Goal: Information Seeking & Learning: Learn about a topic

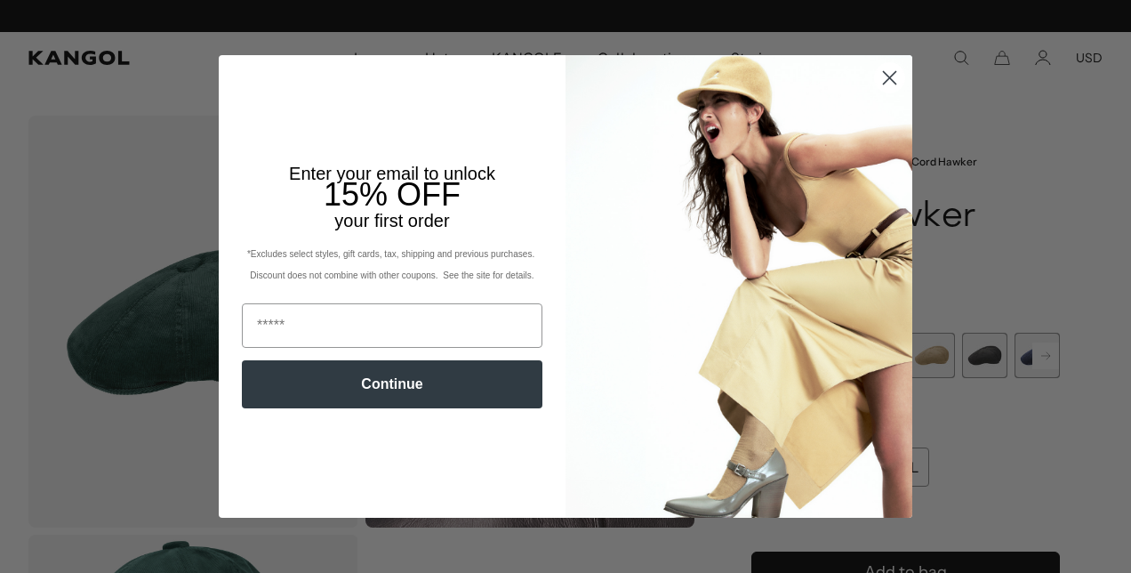
click at [884, 82] on icon "Close dialog" at bounding box center [890, 77] width 12 height 12
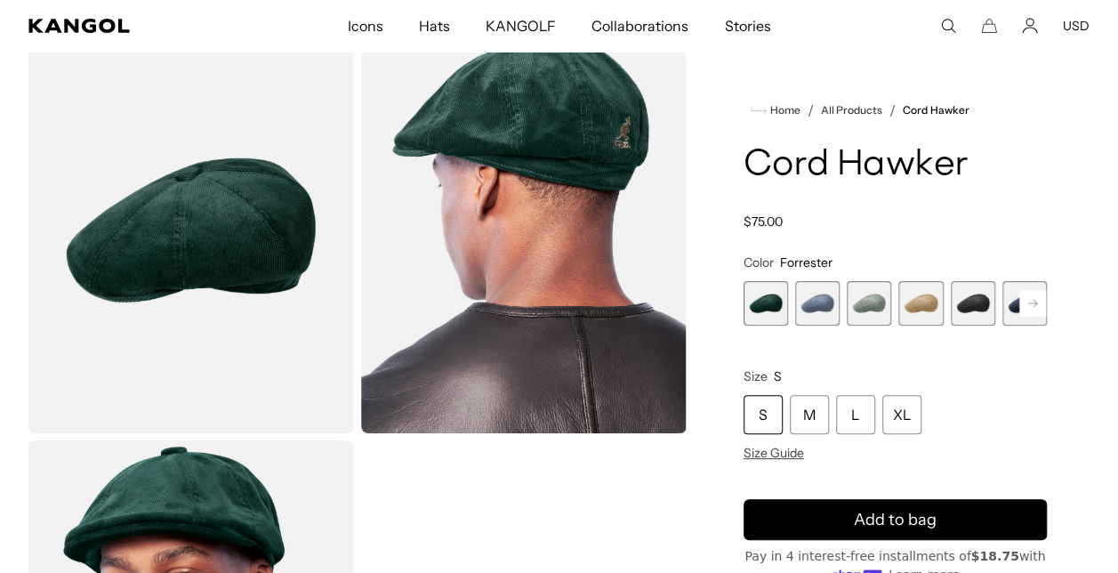
scroll to position [0, 366]
click at [815, 308] on span "2 of 9" at bounding box center [817, 303] width 44 height 44
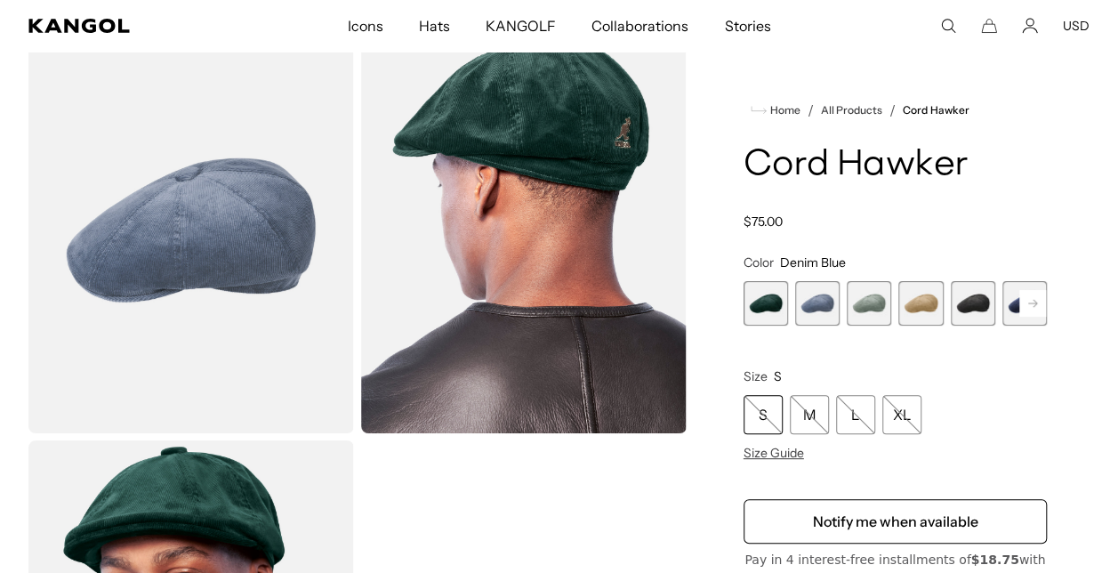
click at [859, 301] on span "3 of 9" at bounding box center [869, 303] width 44 height 44
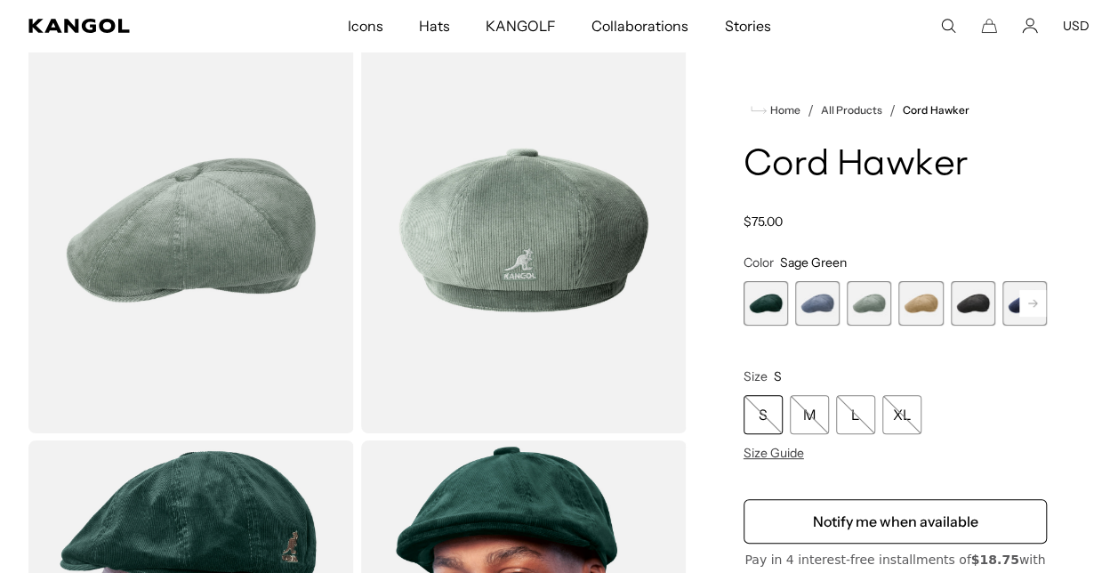
click at [917, 302] on span "4 of 9" at bounding box center [920, 303] width 44 height 44
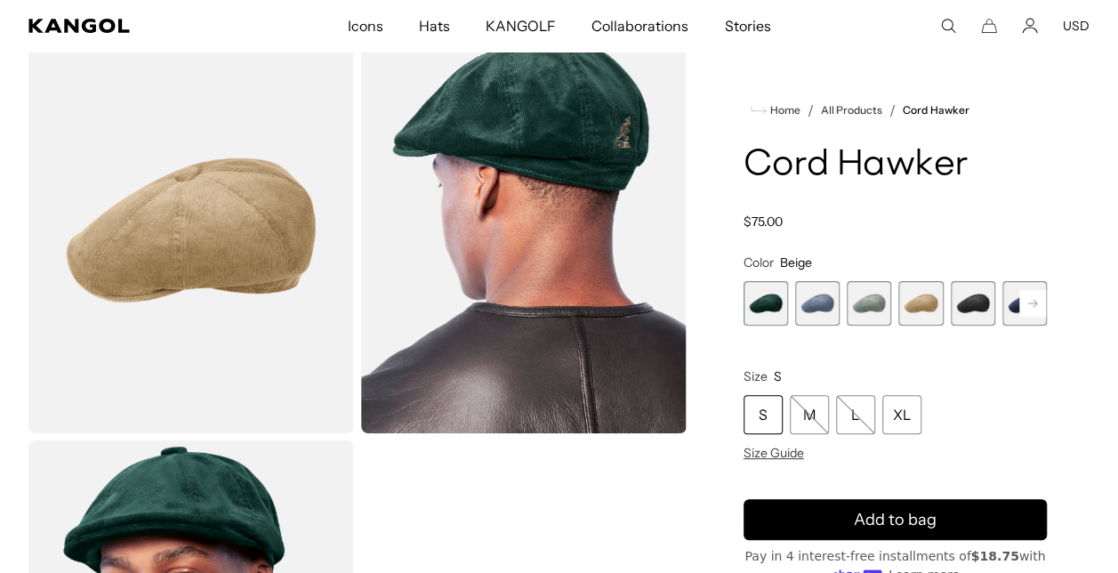
click at [958, 304] on span "5 of 9" at bounding box center [973, 303] width 44 height 44
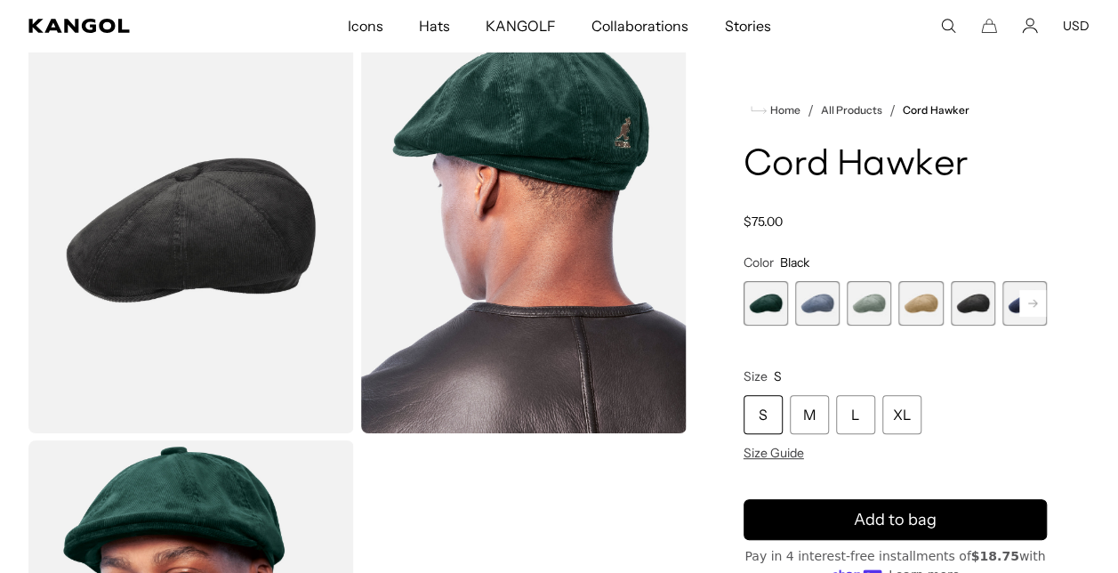
scroll to position [0, 366]
click at [1040, 306] on rect at bounding box center [1032, 303] width 27 height 27
click at [921, 301] on span "5 of 9" at bounding box center [920, 303] width 44 height 44
click at [980, 306] on span "6 of 9" at bounding box center [973, 303] width 44 height 44
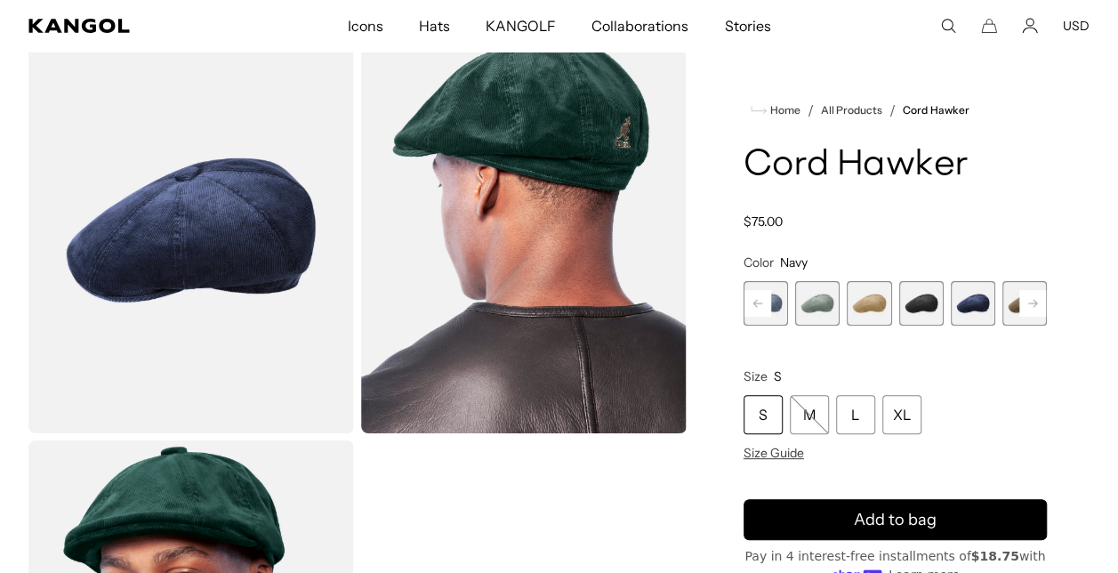
scroll to position [0, 366]
click at [1037, 308] on rect at bounding box center [1032, 303] width 27 height 27
click at [977, 308] on span "7 of 9" at bounding box center [973, 303] width 44 height 44
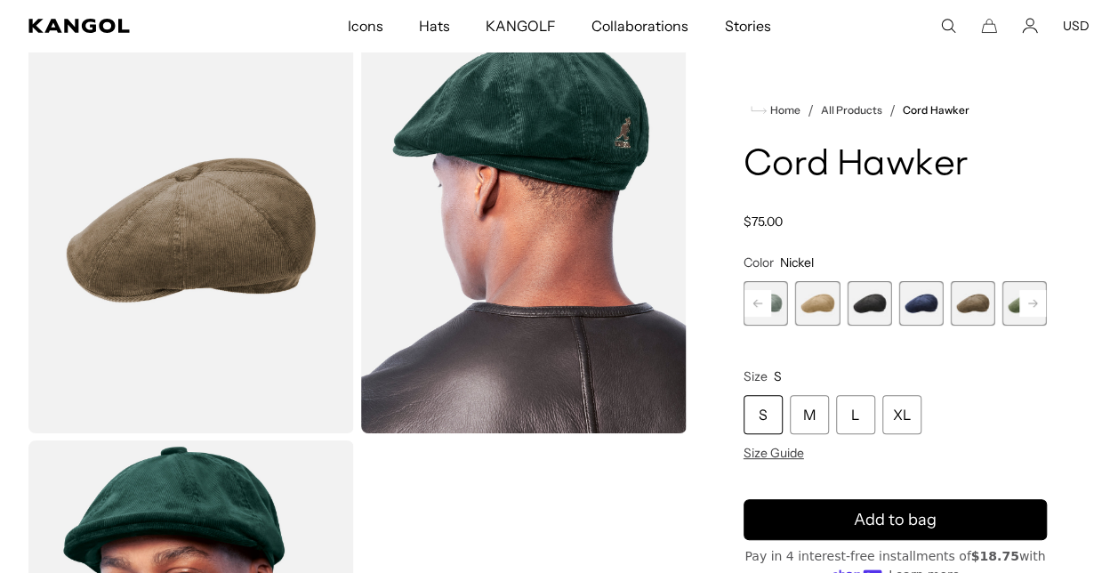
click at [1026, 303] on rect at bounding box center [1032, 303] width 27 height 27
click at [976, 306] on span "8 of 9" at bounding box center [973, 303] width 44 height 44
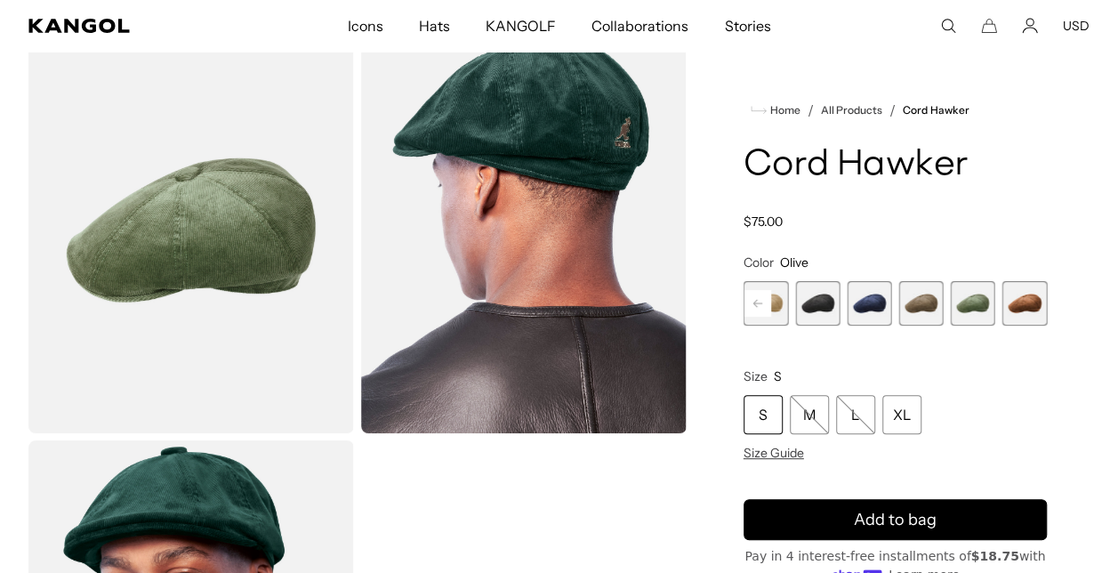
click at [903, 304] on span "7 of 9" at bounding box center [920, 303] width 44 height 44
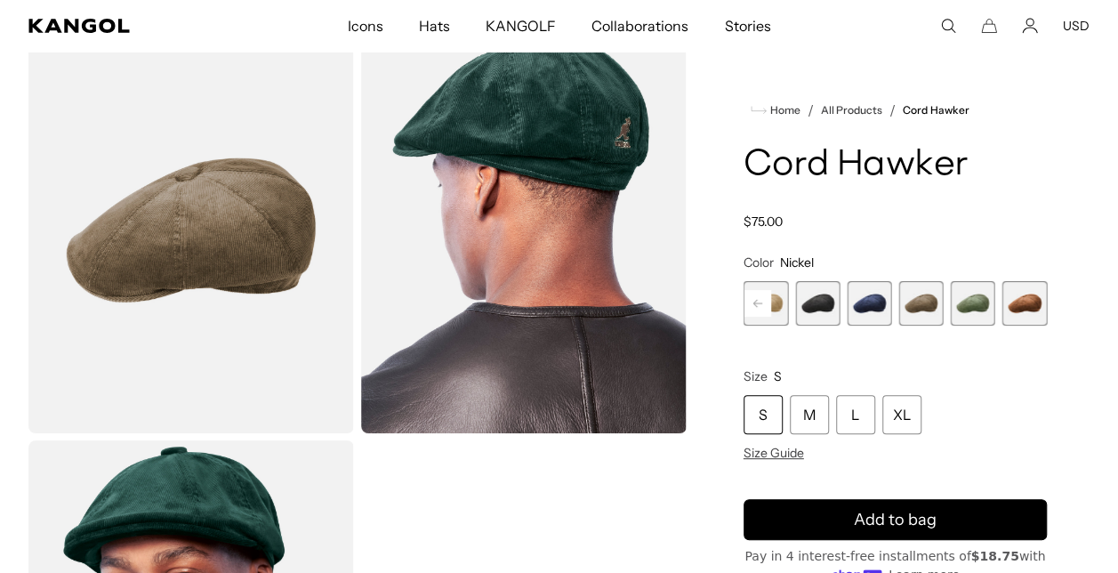
scroll to position [0, 366]
click at [1013, 297] on span "9 of 9" at bounding box center [1024, 303] width 44 height 44
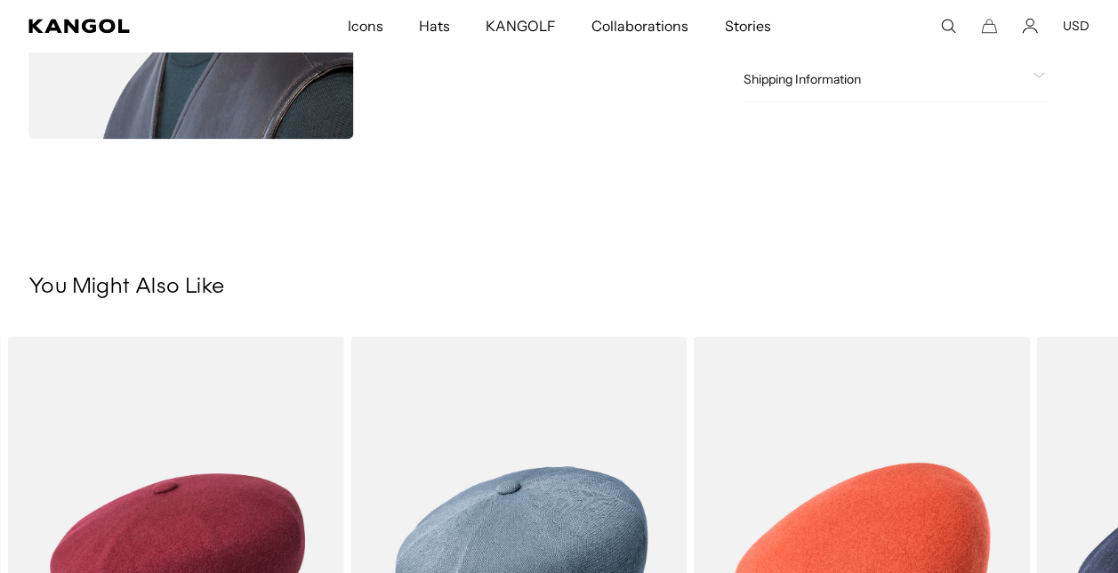
scroll to position [622, 0]
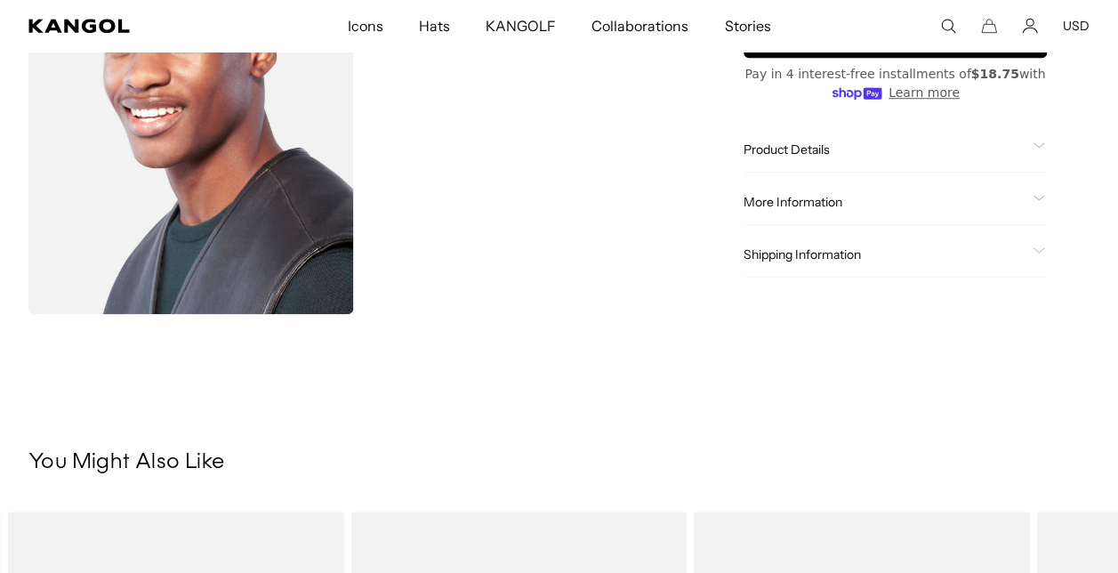
click at [807, 253] on span "Shipping Information" at bounding box center [884, 255] width 282 height 16
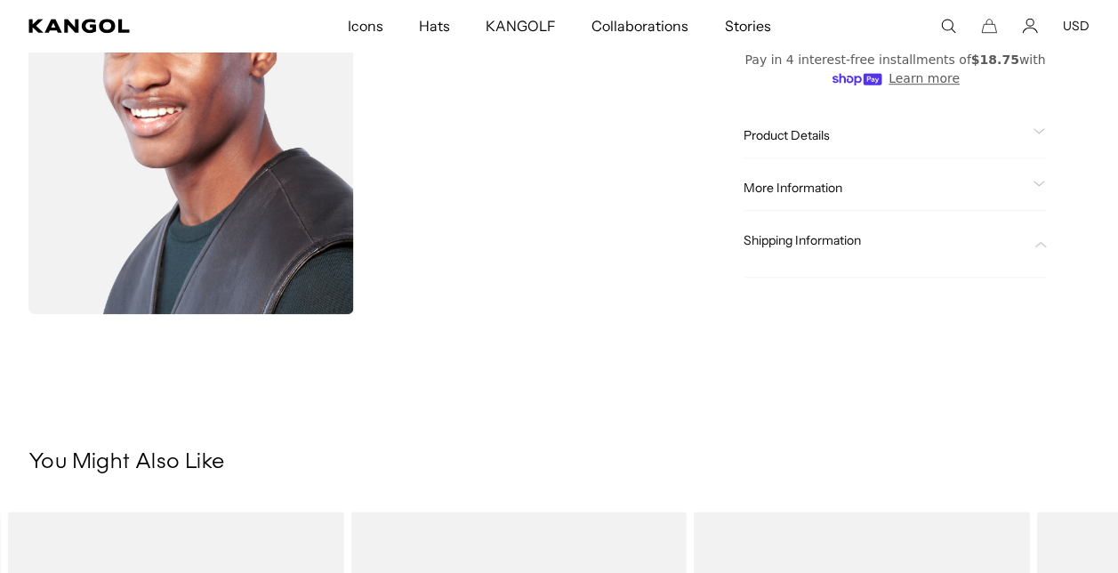
scroll to position [0, 366]
click at [792, 237] on span "Shipping Information" at bounding box center [884, 241] width 282 height 16
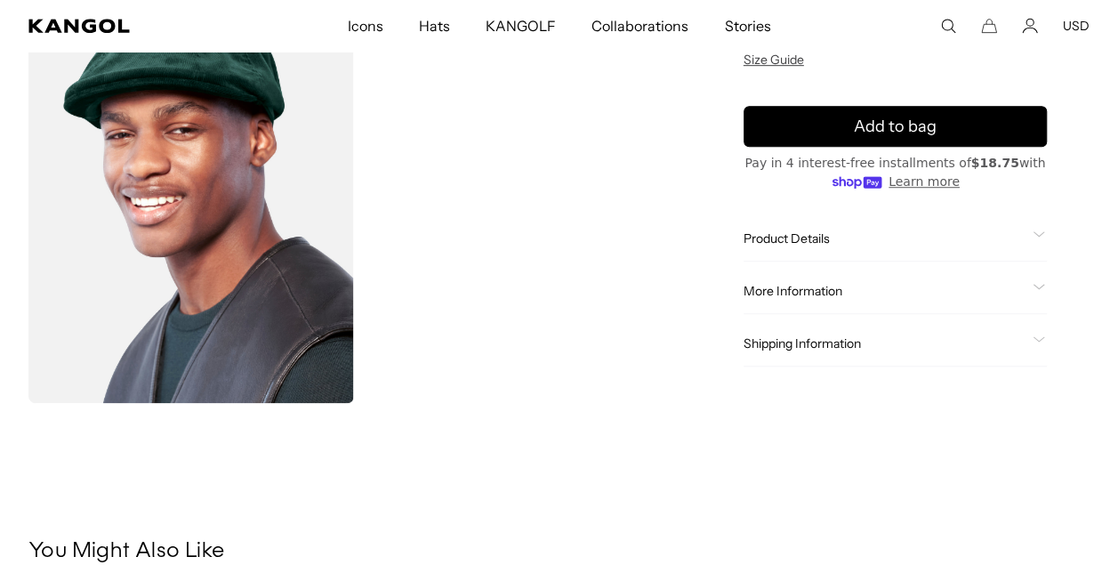
scroll to position [0, 0]
click at [1067, 25] on button "USD" at bounding box center [1076, 26] width 27 height 16
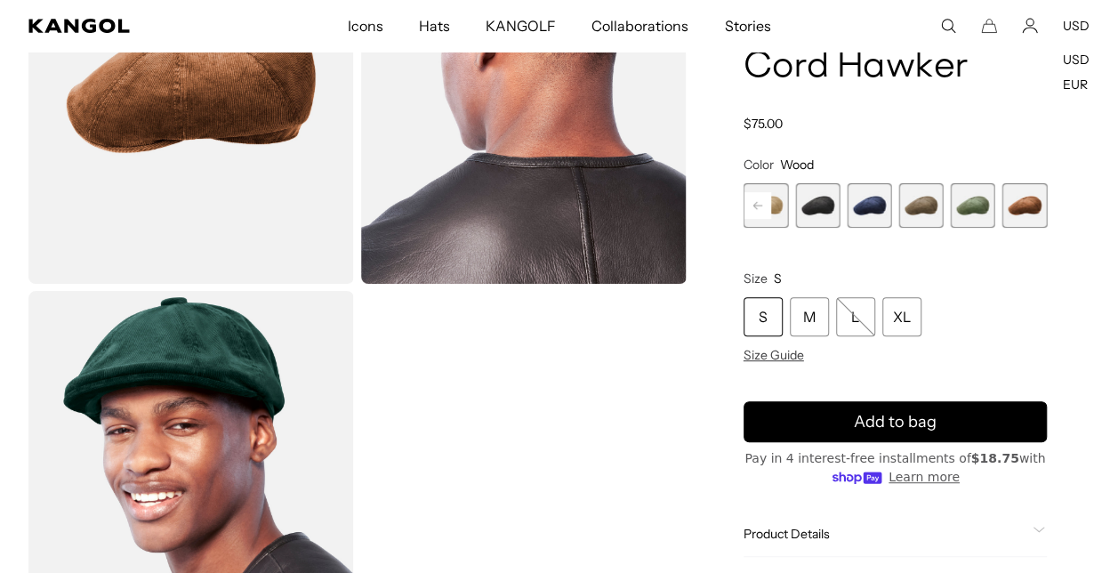
scroll to position [0, 0]
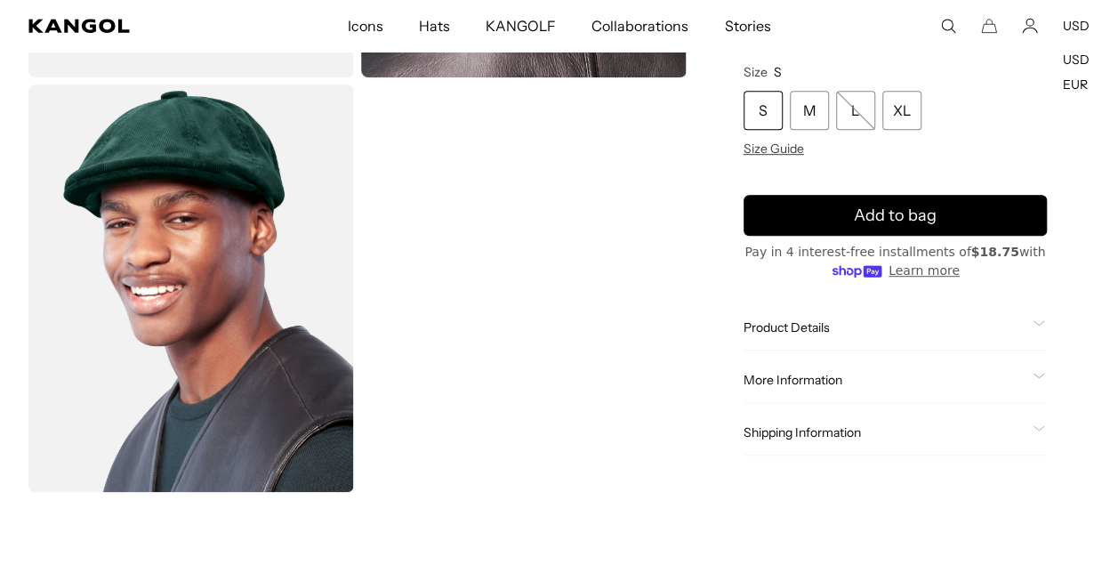
click at [845, 438] on span "Shipping Information" at bounding box center [884, 433] width 282 height 16
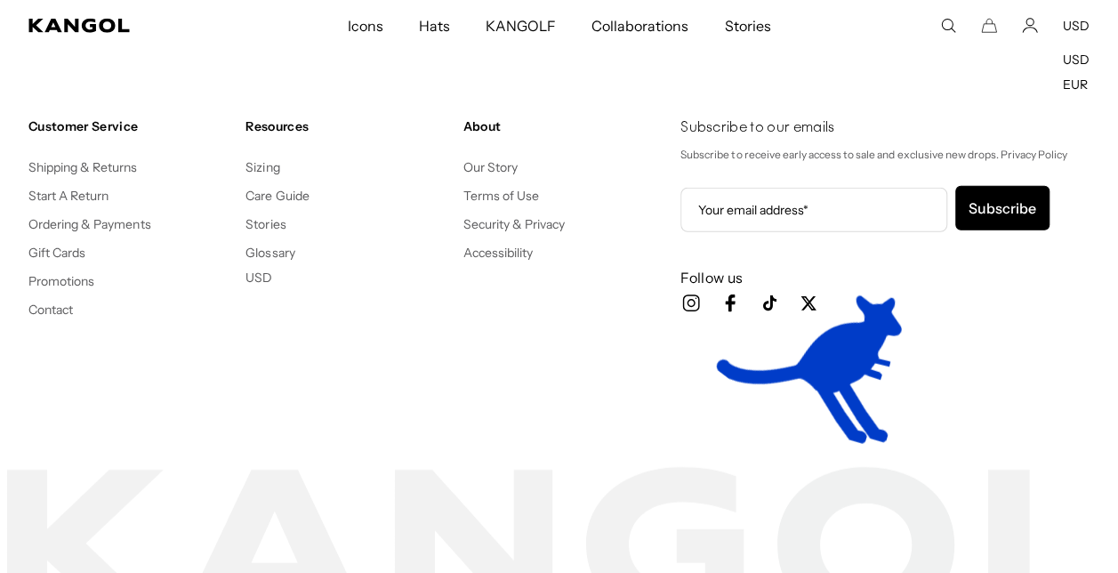
click at [261, 274] on button "USD" at bounding box center [258, 277] width 27 height 16
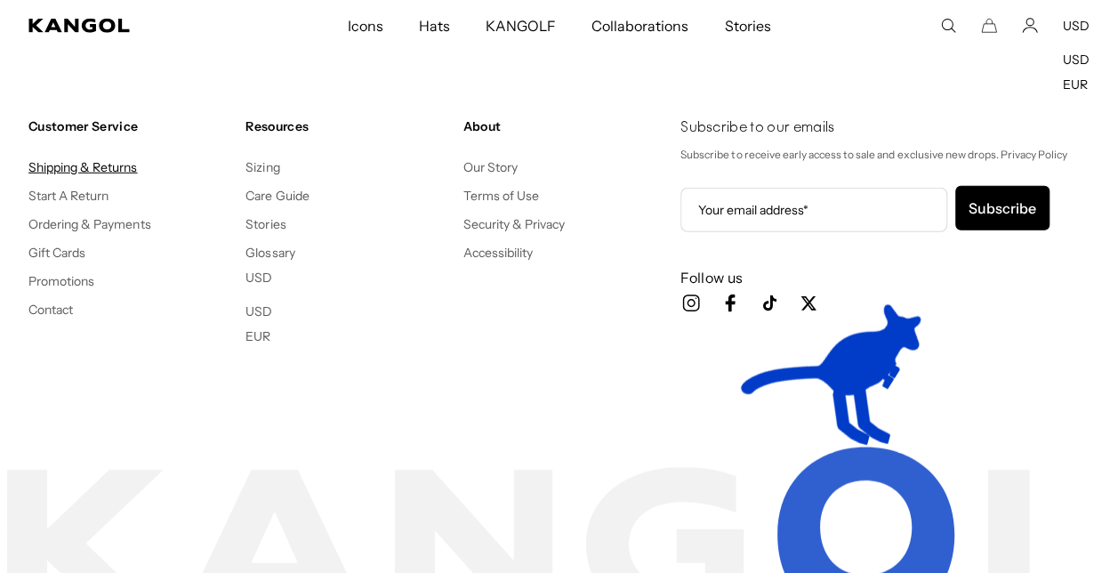
click at [79, 165] on link "Shipping & Returns" at bounding box center [82, 167] width 109 height 16
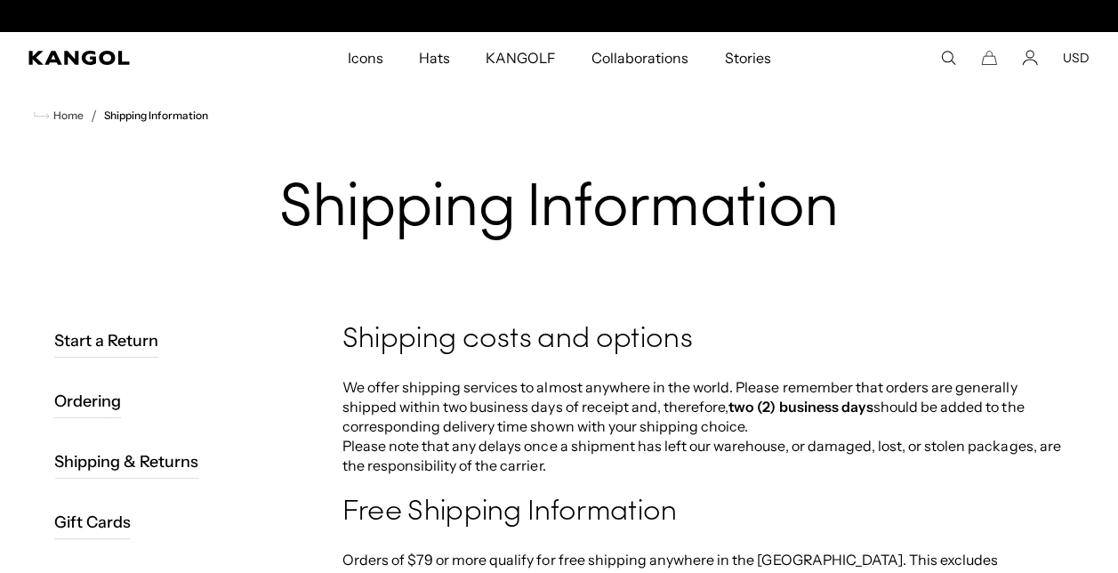
scroll to position [0, 366]
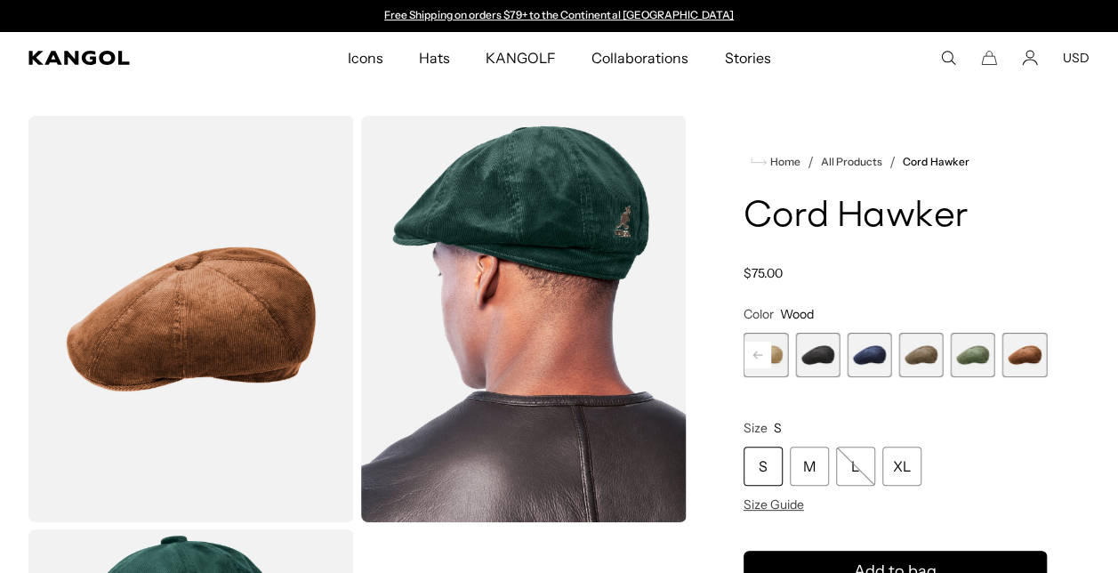
click at [762, 358] on rect at bounding box center [757, 354] width 27 height 27
click at [762, 358] on span "1 of 9" at bounding box center [765, 355] width 44 height 44
drag, startPoint x: 762, startPoint y: 358, endPoint x: 861, endPoint y: 381, distance: 101.2
click at [767, 389] on variant-selects "Color [PERSON_NAME] Previous Next [PERSON_NAME] Variant sold out or unavailable…" at bounding box center [894, 409] width 303 height 206
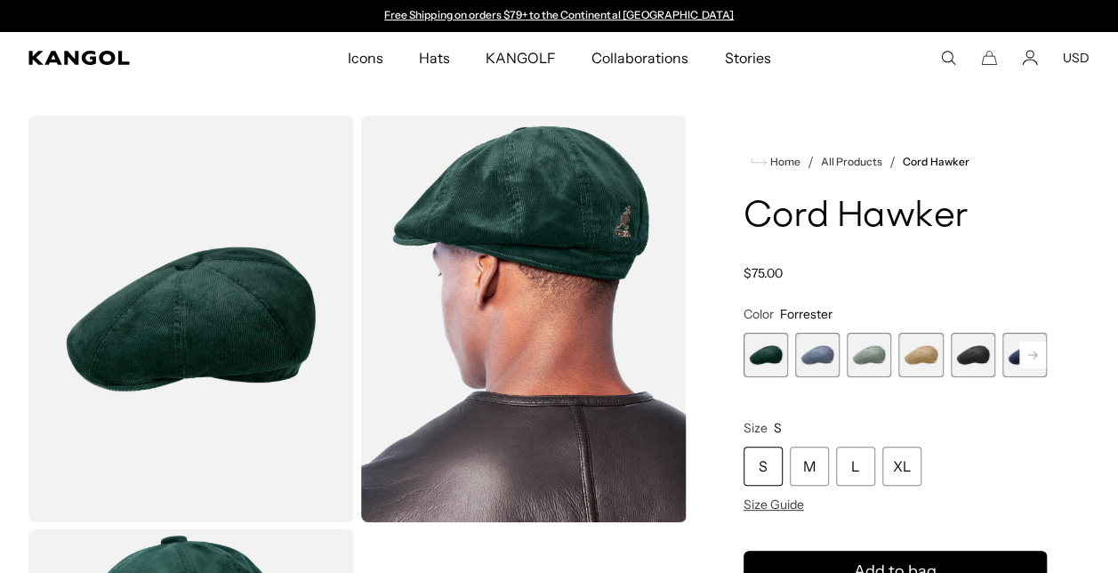
click at [973, 345] on span "5 of 9" at bounding box center [973, 355] width 44 height 44
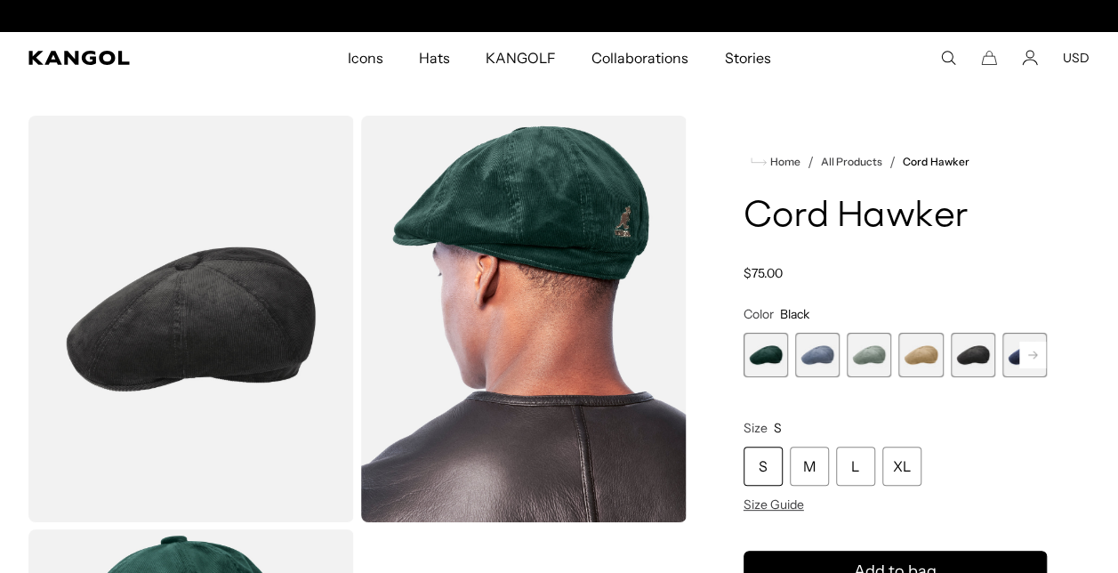
scroll to position [0, 366]
click at [965, 351] on span "5 of 9" at bounding box center [972, 355] width 44 height 44
click at [1037, 357] on rect at bounding box center [1032, 354] width 27 height 27
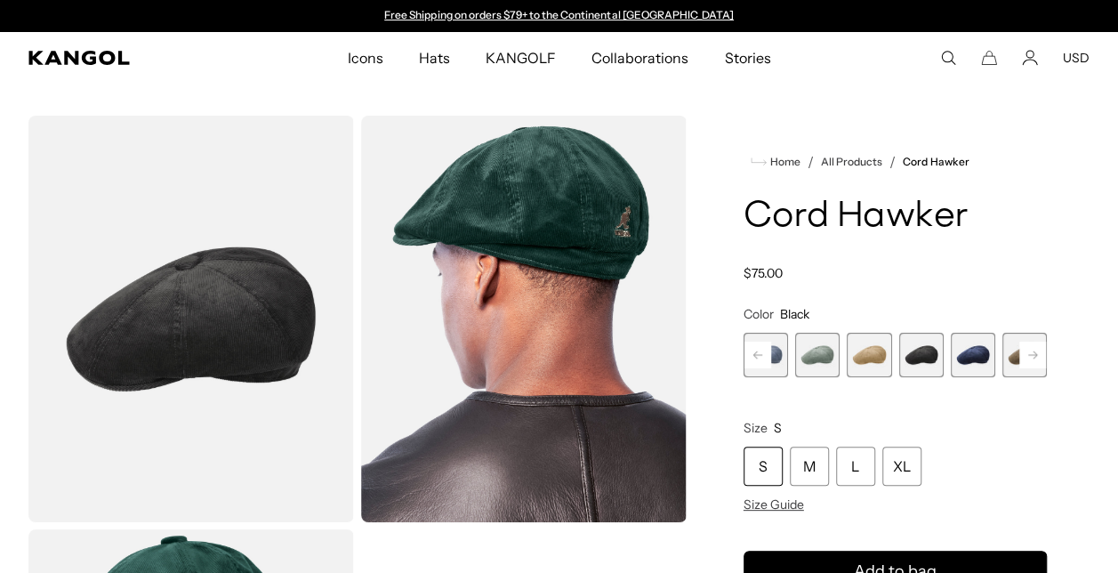
click at [973, 358] on span "6 of 9" at bounding box center [973, 355] width 44 height 44
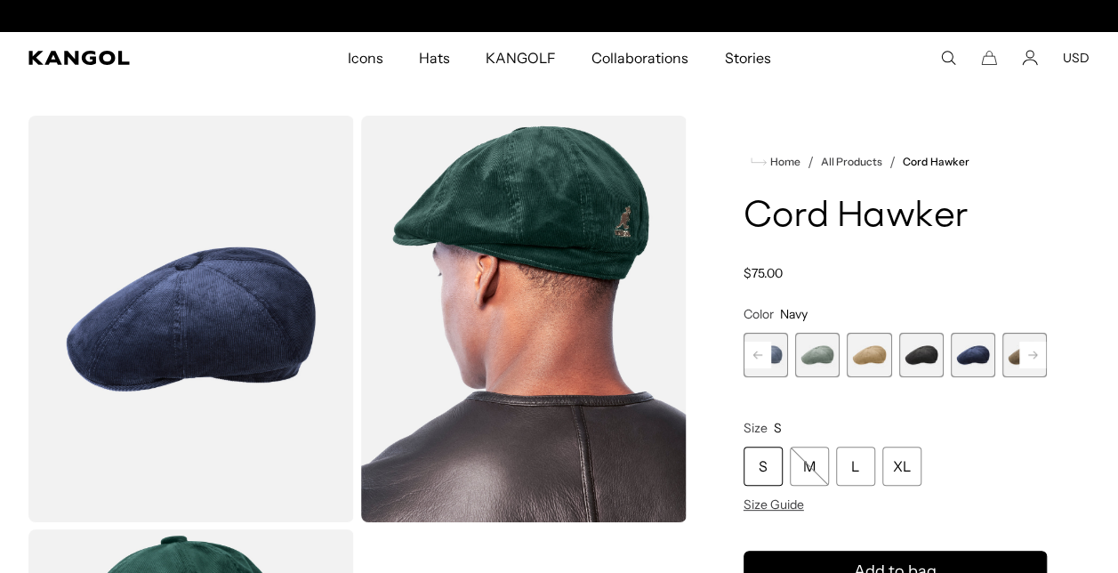
click at [1036, 354] on icon at bounding box center [1032, 354] width 9 height 7
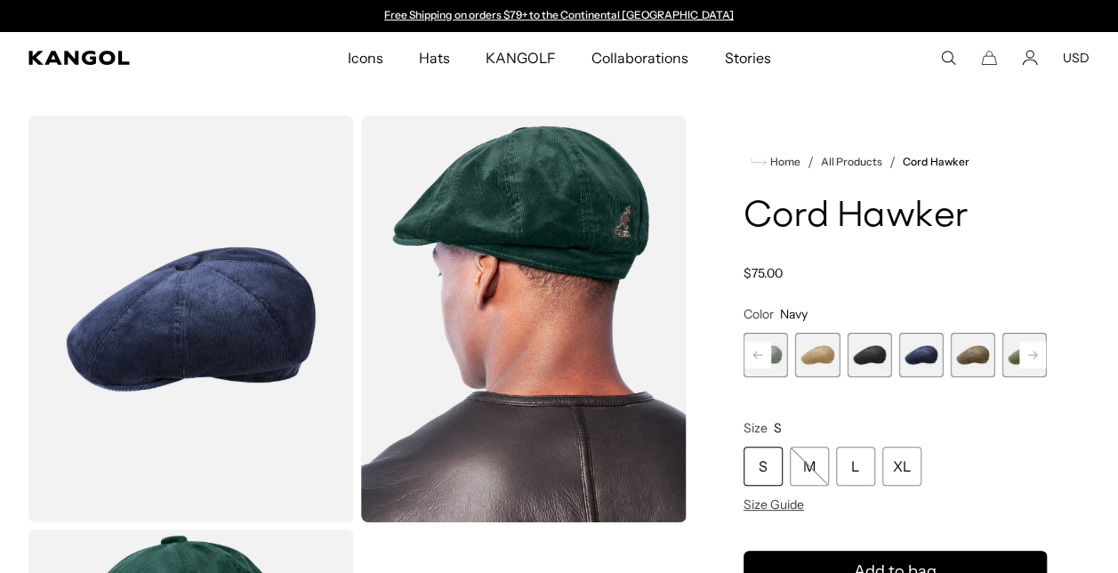
click at [976, 357] on span "7 of 9" at bounding box center [973, 355] width 44 height 44
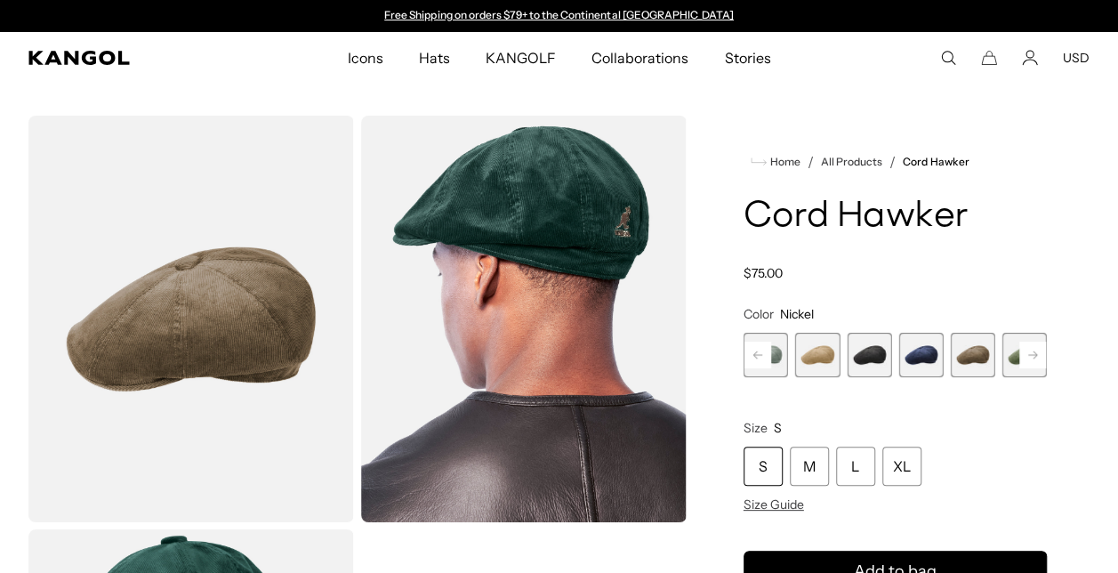
click at [1028, 349] on rect at bounding box center [1032, 354] width 27 height 27
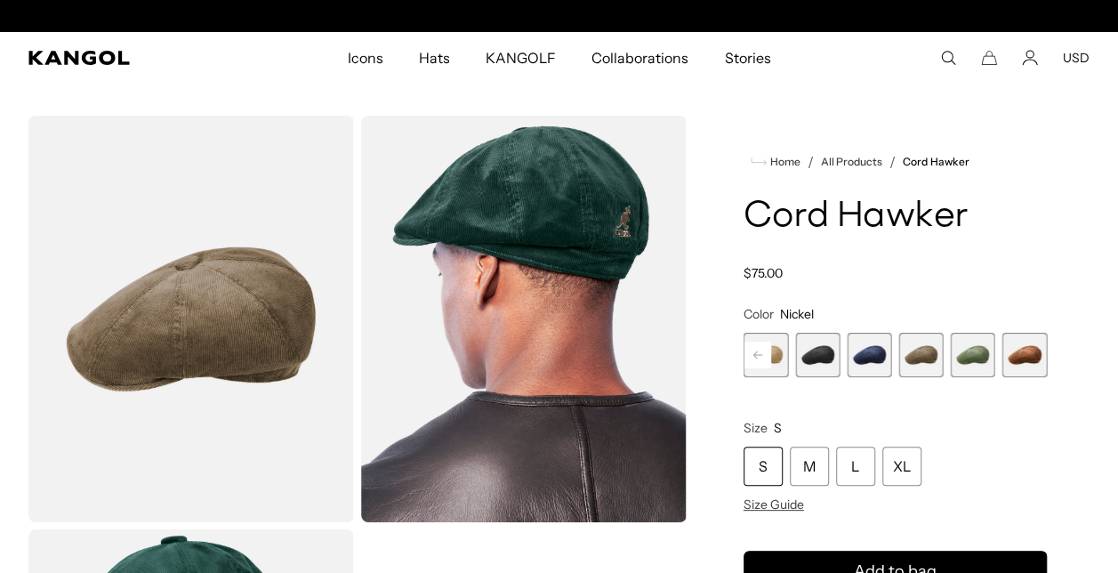
scroll to position [0, 366]
click at [1026, 351] on span "9 of 9" at bounding box center [1024, 355] width 44 height 44
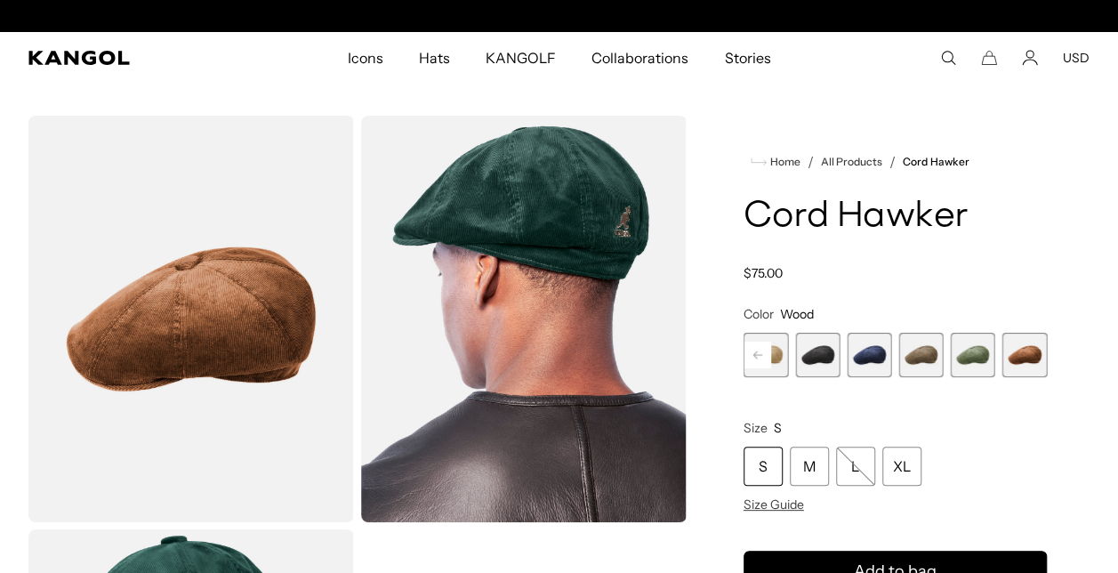
scroll to position [0, 366]
click at [1016, 354] on span "9 of 9" at bounding box center [1024, 355] width 44 height 44
click at [863, 359] on span "6 of 9" at bounding box center [869, 355] width 44 height 44
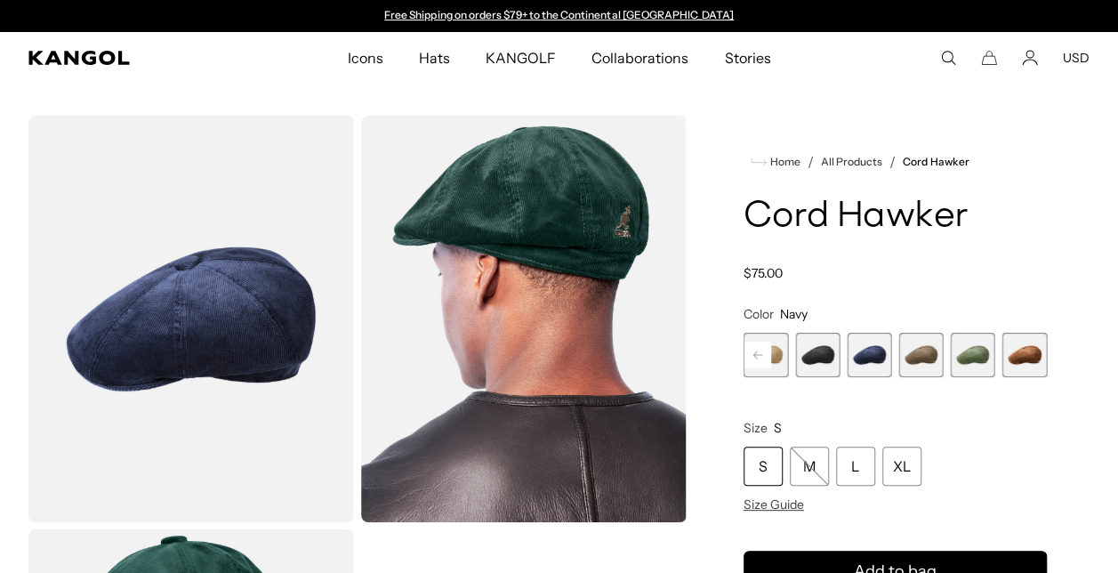
click at [923, 354] on span "7 of 9" at bounding box center [920, 355] width 44 height 44
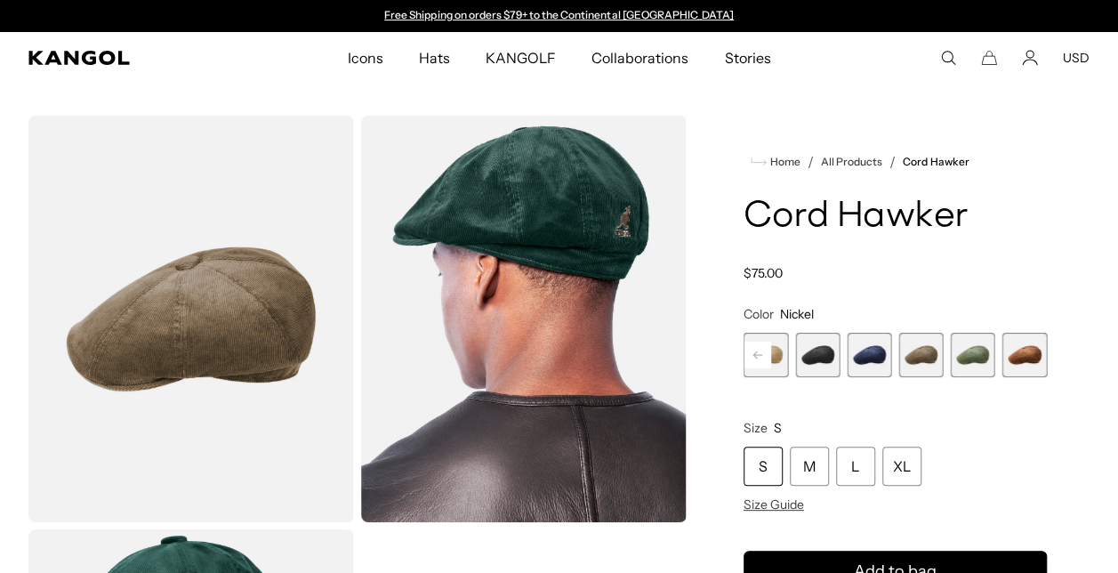
click at [763, 355] on rect at bounding box center [757, 354] width 27 height 27
click at [763, 355] on div "Previous Next [PERSON_NAME] Variant sold out or unavailable Denim Blue Variant …" at bounding box center [894, 355] width 303 height 44
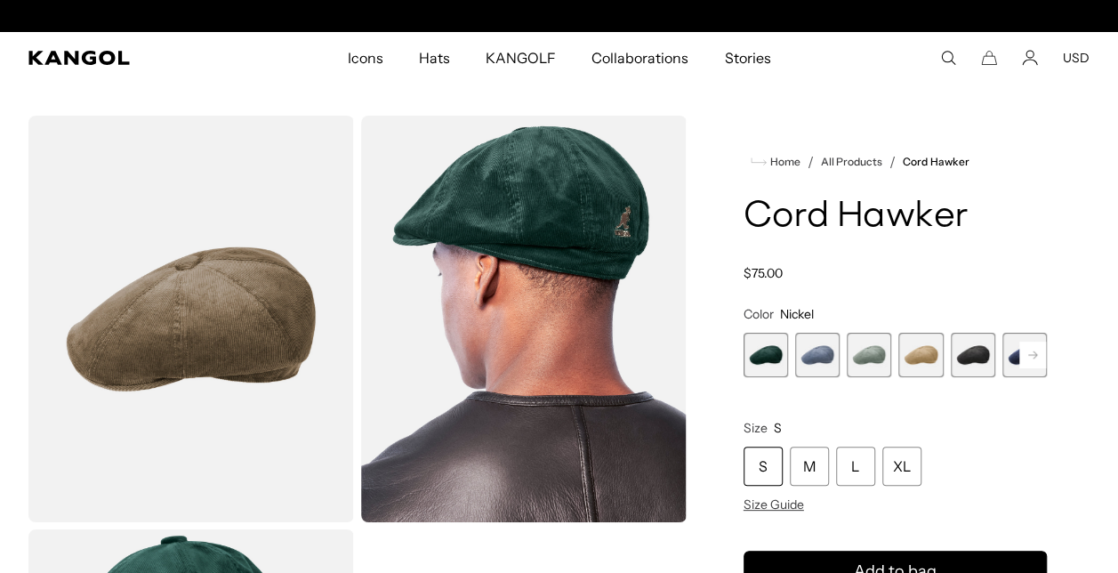
scroll to position [0, 366]
click at [763, 355] on span "1 of 9" at bounding box center [765, 355] width 44 height 44
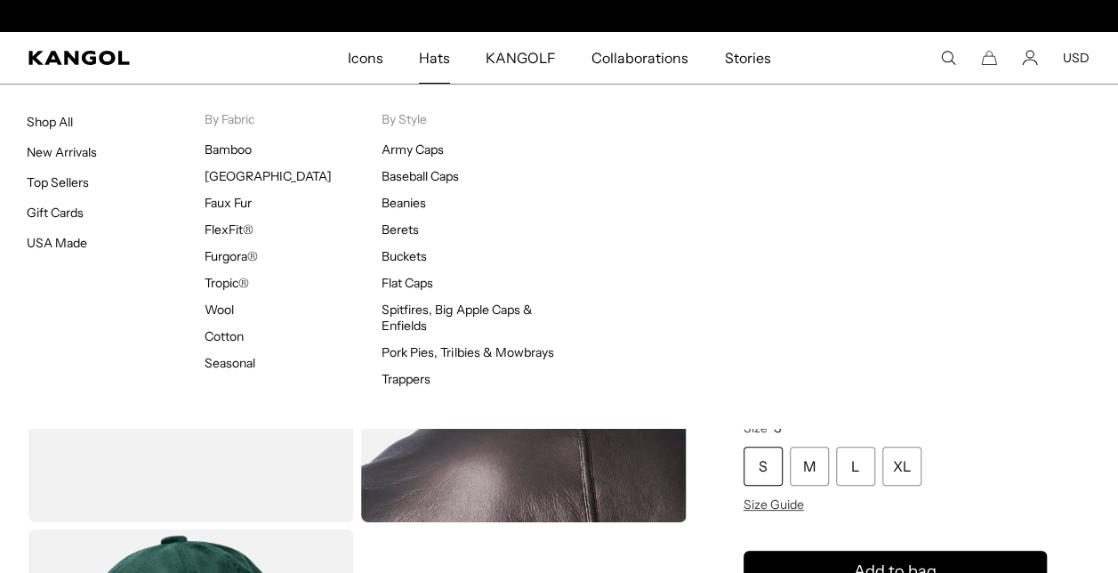
scroll to position [0, 366]
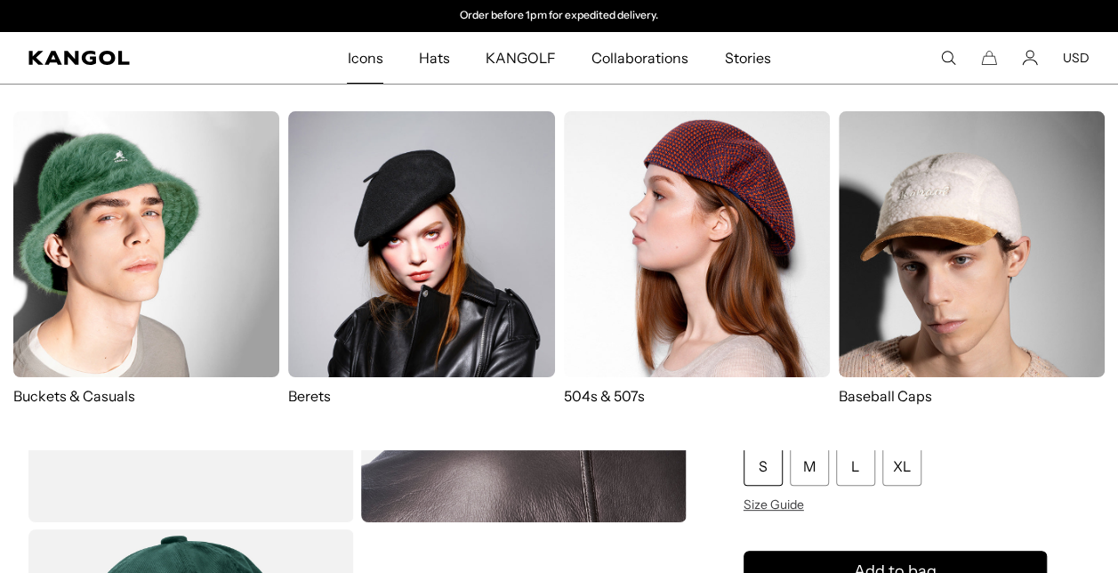
click at [360, 64] on span "Icons" at bounding box center [365, 58] width 36 height 52
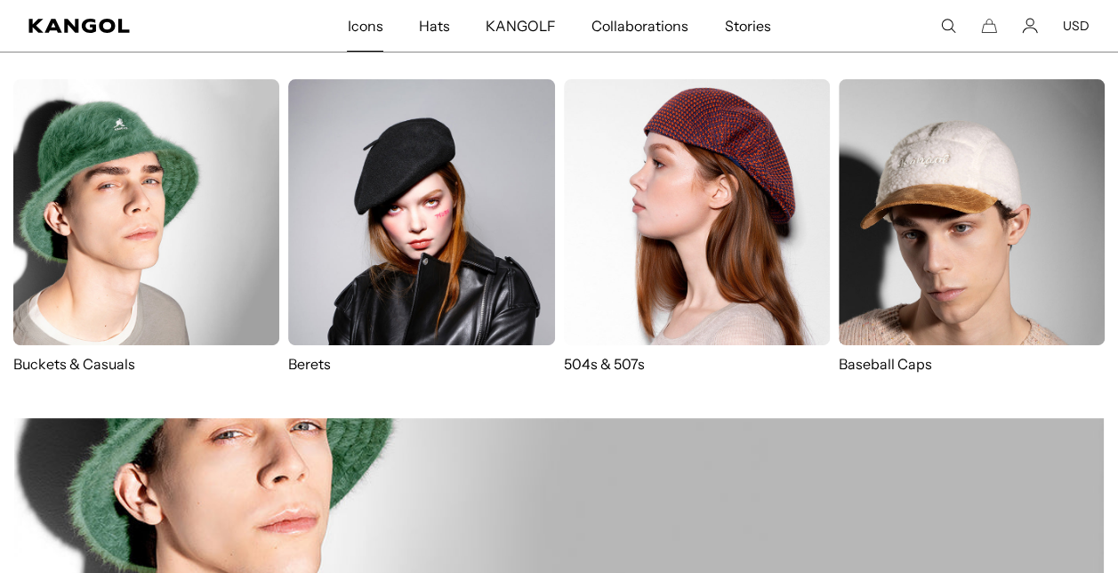
click at [932, 251] on img at bounding box center [972, 212] width 266 height 266
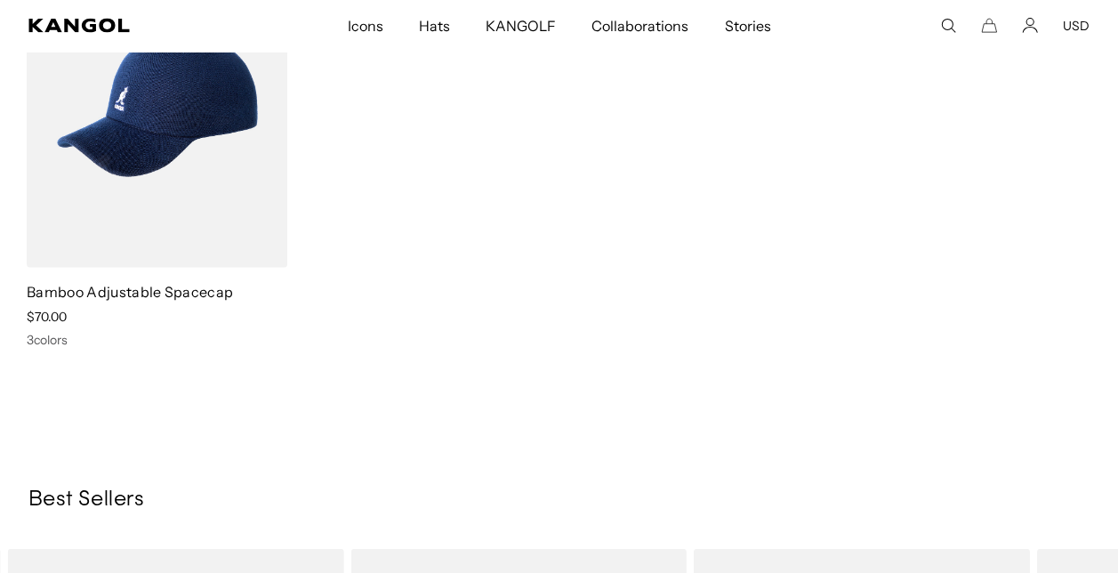
scroll to position [0, 366]
